Goal: Book appointment/travel/reservation

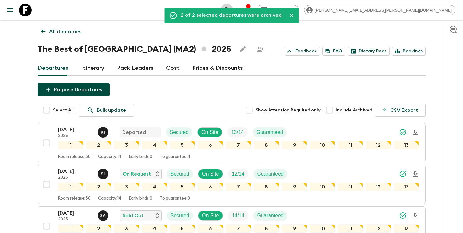
click at [231, 12] on icon "search adventures" at bounding box center [227, 10] width 8 height 8
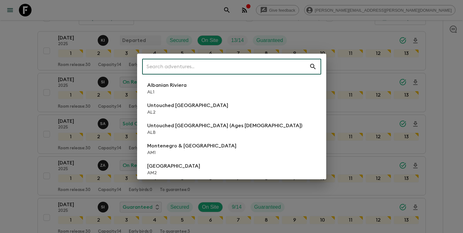
click at [265, 66] on input "text" at bounding box center [225, 67] width 167 height 18
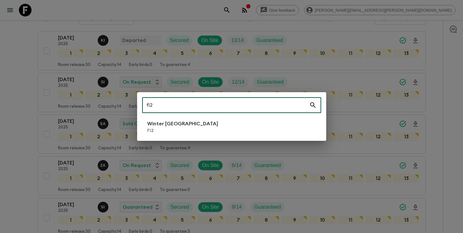
type input "fi2"
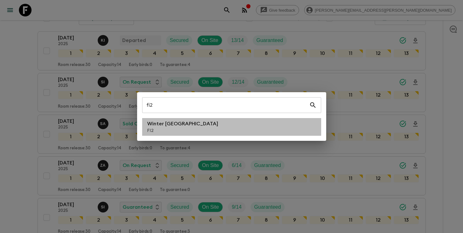
click at [204, 127] on li "Winter [GEOGRAPHIC_DATA] FI2" at bounding box center [231, 127] width 179 height 18
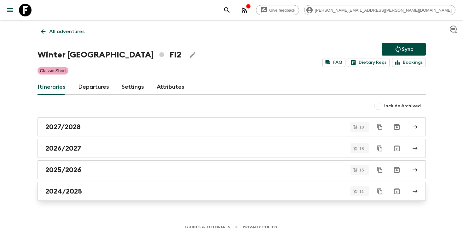
click at [100, 192] on div "2024/2025" at bounding box center [225, 191] width 360 height 8
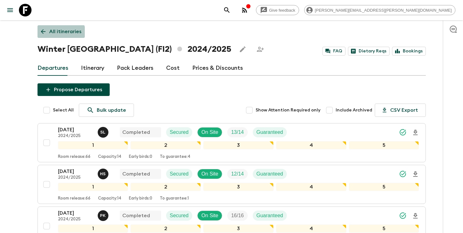
click at [58, 33] on p "All itineraries" at bounding box center [65, 32] width 32 height 8
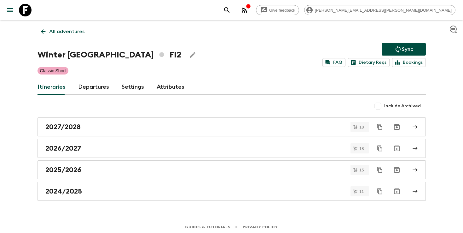
scroll to position [3, 0]
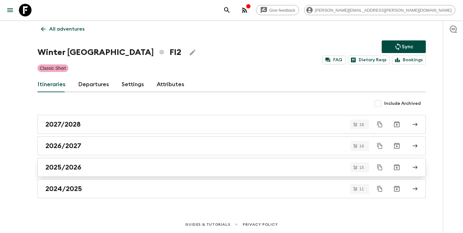
click at [43, 163] on link "2025/2026" at bounding box center [231, 167] width 388 height 19
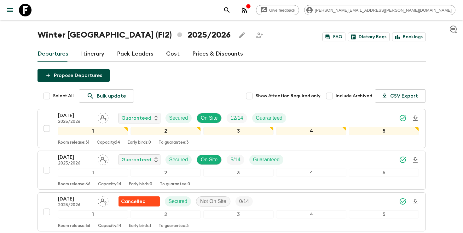
scroll to position [18, 0]
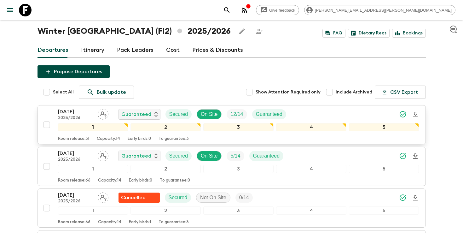
click at [343, 118] on div "[DATE] 2025/2026 Guaranteed Secured On Site 12 / 14 Guaranteed" at bounding box center [238, 114] width 361 height 13
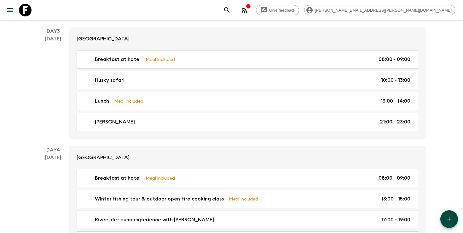
scroll to position [317, 0]
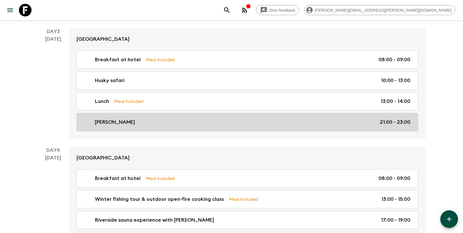
click at [182, 121] on div "[PERSON_NAME] 21:00 - 23:00" at bounding box center [246, 122] width 328 height 8
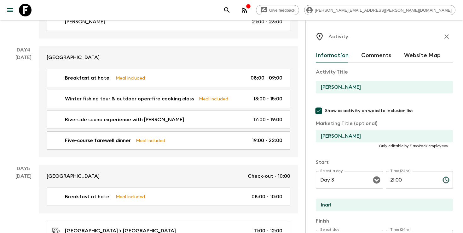
click at [448, 36] on icon "button" at bounding box center [447, 37] width 8 height 8
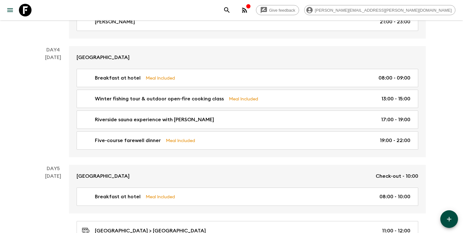
click at [231, 10] on icon "search adventures" at bounding box center [227, 10] width 8 height 8
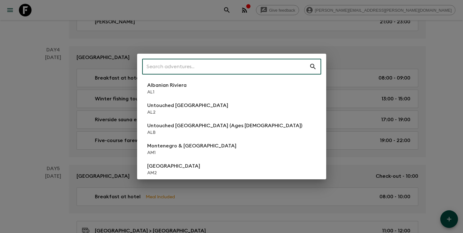
click at [230, 65] on input "text" at bounding box center [225, 67] width 167 height 18
type input "f"
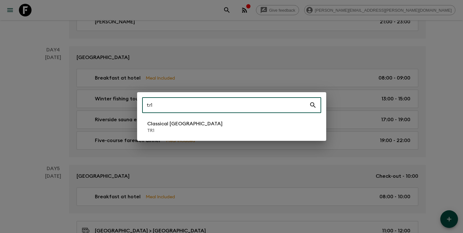
type input "tr1"
click at [192, 133] on li "Classical Türkiye TR1" at bounding box center [231, 127] width 179 height 18
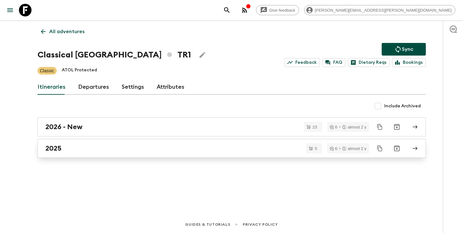
click at [185, 144] on div "2025" at bounding box center [225, 148] width 360 height 8
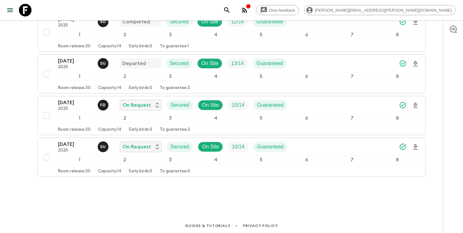
scroll to position [153, 0]
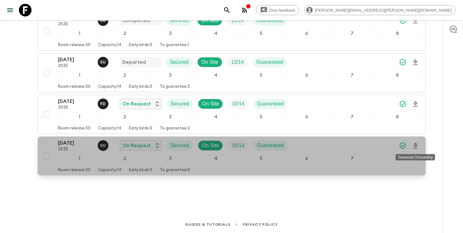
click at [414, 146] on icon "Download Onboarding" at bounding box center [415, 145] width 4 height 5
